Goal: Transaction & Acquisition: Purchase product/service

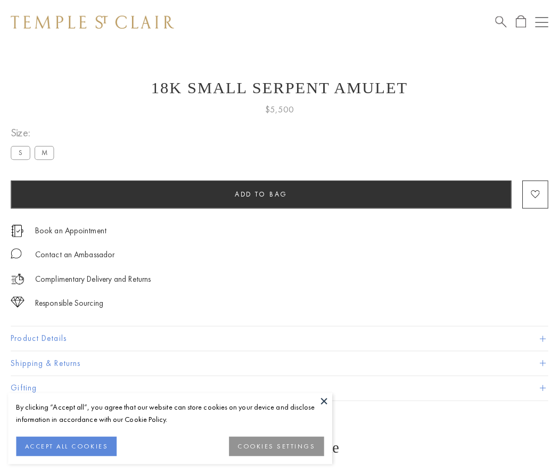
scroll to position [38, 0]
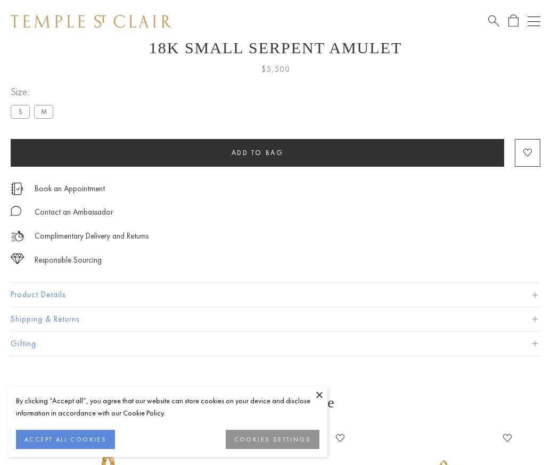
click at [257, 152] on span "Add to bag" at bounding box center [258, 152] width 52 height 9
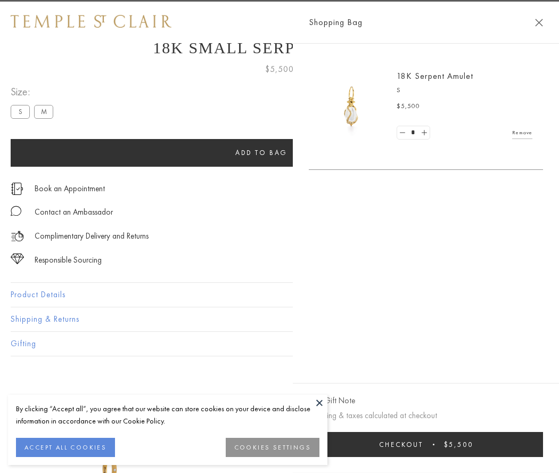
click at [478, 444] on button "Checkout $5,500" at bounding box center [426, 444] width 234 height 25
